Goal: Information Seeking & Learning: Learn about a topic

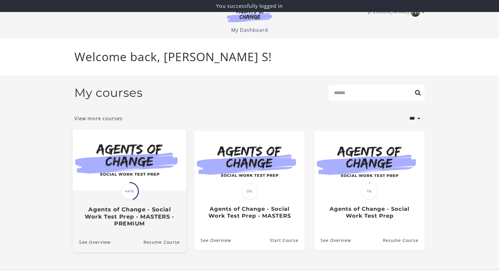
click at [134, 181] on img at bounding box center [130, 159] width 114 height 61
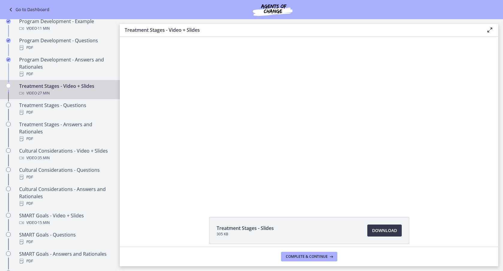
scroll to position [314, 0]
drag, startPoint x: 118, startPoint y: 85, endPoint x: 128, endPoint y: 154, distance: 69.1
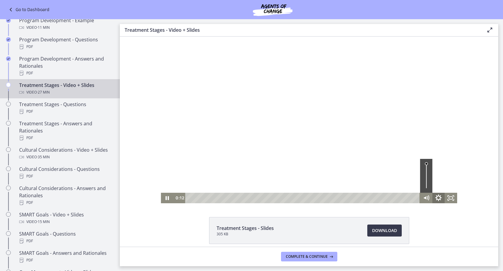
click at [435, 200] on icon "Show settings menu" at bounding box center [438, 198] width 15 height 13
click at [441, 180] on span "2x" at bounding box center [446, 177] width 15 height 10
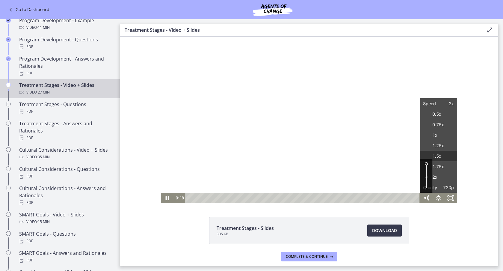
click at [442, 154] on label "1.5x" at bounding box center [438, 156] width 37 height 11
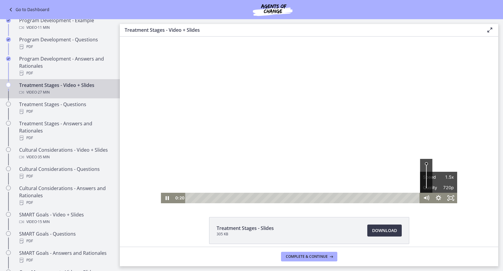
click at [476, 178] on div "Click for sound @keyframes VOLUME_SMALL_WAVE_FLASH { 0% { opacity: 0; } 33% { o…" at bounding box center [309, 120] width 379 height 167
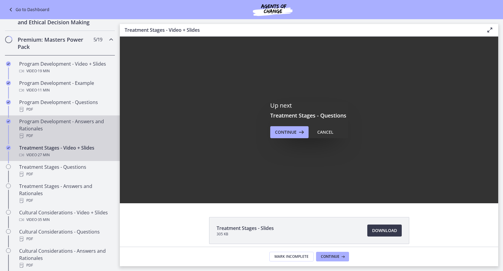
scroll to position [0, 0]
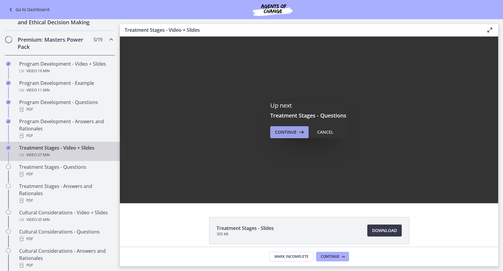
click at [283, 134] on span "Continue" at bounding box center [286, 132] width 22 height 7
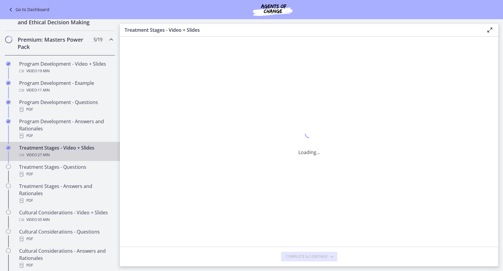
click at [267, 148] on div "Loading..." at bounding box center [309, 142] width 379 height 210
